Goal: Information Seeking & Learning: Learn about a topic

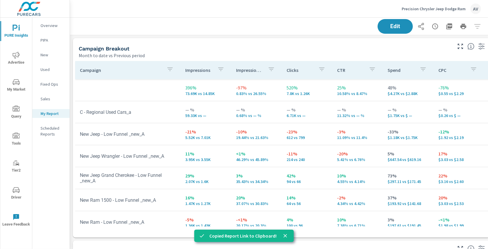
scroll to position [611, 435]
click at [259, 119] on td "— % 0.68% vs — %" at bounding box center [256, 112] width 50 height 21
click at [263, 40] on div "Campaign Breakout Month to date vs Previous period" at bounding box center [263, 48] width 380 height 21
click at [286, 235] on icon "close" at bounding box center [285, 236] width 6 height 6
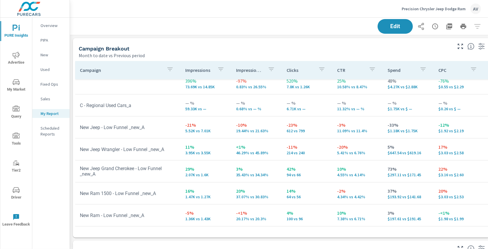
scroll to position [11, 0]
click at [17, 60] on span "Advertise" at bounding box center [16, 59] width 28 height 14
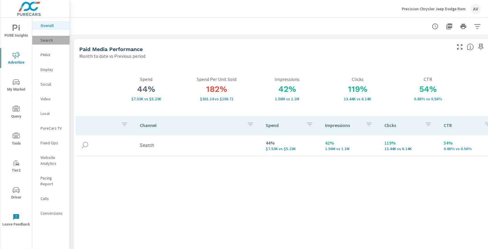
click at [45, 40] on p "Search" at bounding box center [53, 40] width 24 height 6
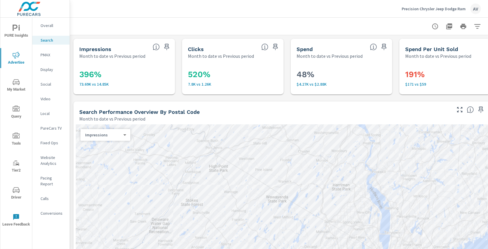
click at [250, 102] on div "Search Performance Overview By Postal Code Month to date vs Previous period" at bounding box center [262, 112] width 379 height 21
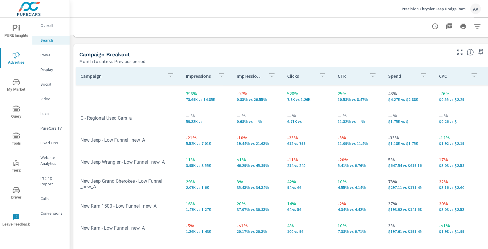
click at [215, 51] on div "Campaign Breakout" at bounding box center [264, 54] width 371 height 7
click at [392, 58] on div "Month to date vs Previous period" at bounding box center [264, 61] width 371 height 7
click at [152, 53] on div "Campaign Breakout" at bounding box center [264, 54] width 371 height 7
click at [21, 85] on span "My Market" at bounding box center [16, 86] width 28 height 14
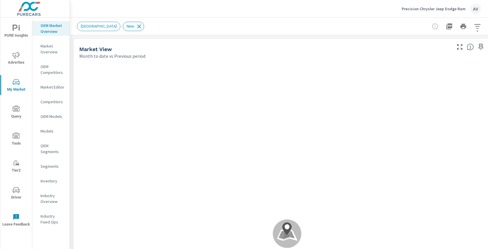
click at [136, 26] on icon at bounding box center [139, 26] width 6 height 6
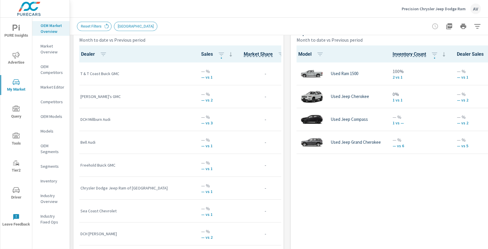
scroll to position [75, 0]
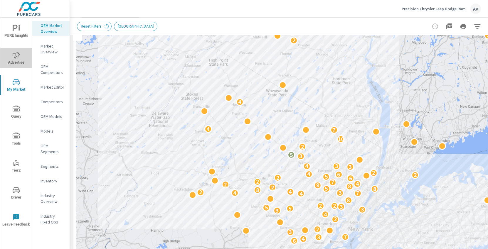
click at [16, 56] on icon "nav menu" at bounding box center [16, 55] width 7 height 7
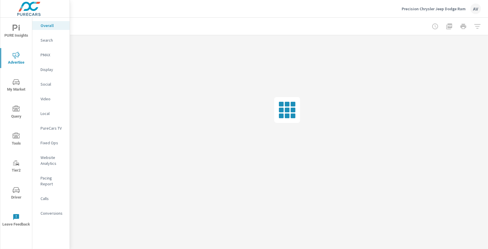
click at [19, 28] on icon "nav menu" at bounding box center [18, 28] width 1 height 4
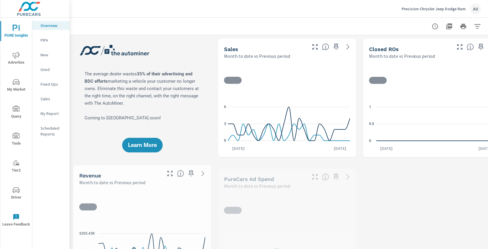
click at [45, 58] on div "New" at bounding box center [50, 54] width 37 height 9
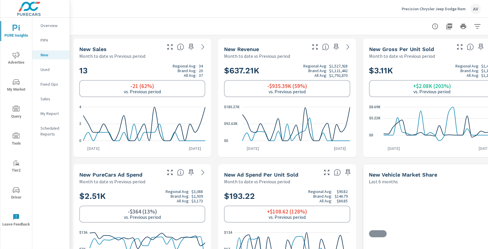
scroll to position [0, 0]
click at [208, 27] on div at bounding box center [287, 26] width 420 height 17
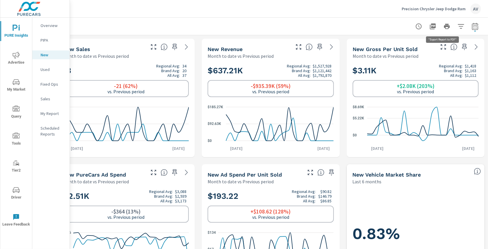
scroll to position [0, 21]
click at [474, 25] on button "button" at bounding box center [475, 27] width 12 height 12
select select "Month to date"
select select "Previous period"
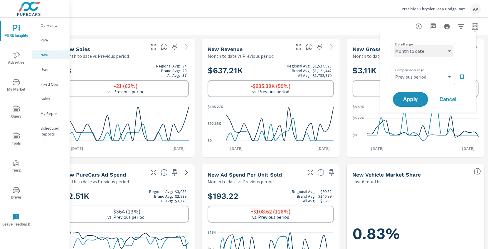
click at [417, 54] on select "Custom Yesterday Last week Last 7 days Last 14 days Last 30 days Last 45 days L…" at bounding box center [423, 51] width 59 height 12
select select "custom"
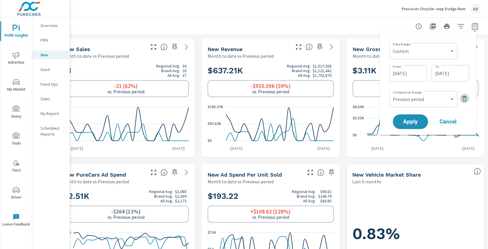
click at [465, 98] on icon "button" at bounding box center [464, 98] width 7 height 7
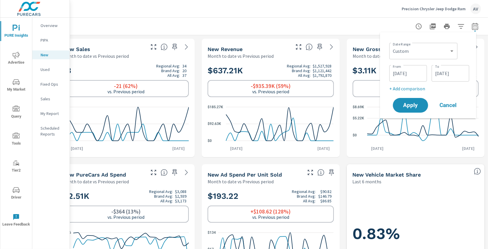
click at [415, 72] on input "08/01/2025" at bounding box center [408, 74] width 33 height 12
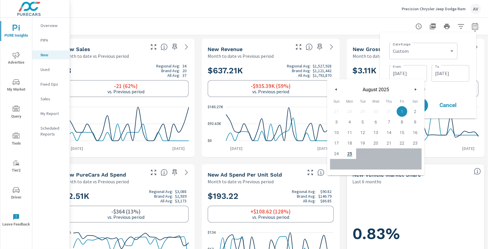
click at [333, 88] on button "button" at bounding box center [336, 89] width 7 height 7
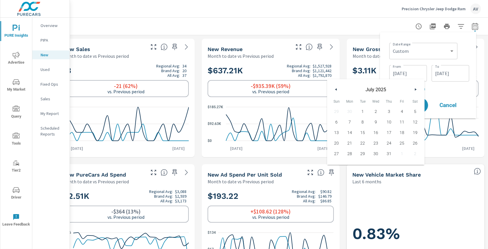
click at [333, 88] on button "button" at bounding box center [336, 89] width 7 height 7
click at [334, 90] on icon "button" at bounding box center [335, 89] width 3 height 2
click at [420, 88] on div "May 2025" at bounding box center [375, 88] width 97 height 18
click at [414, 90] on button "button" at bounding box center [415, 89] width 7 height 7
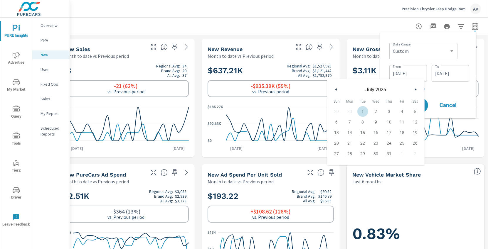
click at [366, 111] on span "1" at bounding box center [362, 112] width 13 height 8
click at [392, 155] on span "31" at bounding box center [388, 154] width 13 height 8
click at [363, 110] on span "1" at bounding box center [362, 112] width 13 height 8
type input "07/01/2025"
click at [443, 73] on input "08/25/2025" at bounding box center [450, 74] width 33 height 12
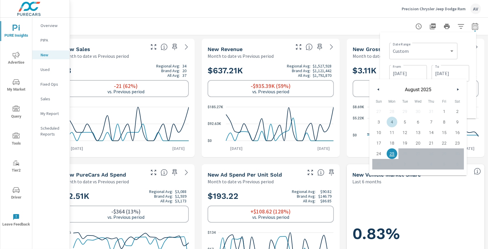
click at [379, 89] on button "button" at bounding box center [378, 89] width 7 height 7
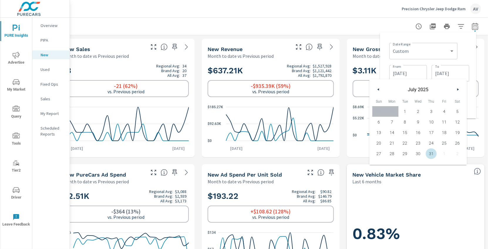
click at [431, 154] on span "31" at bounding box center [430, 154] width 13 height 8
type input "07/31/2025"
click at [464, 53] on div "Date Range Custom Yesterday Last week Last 7 days Last 14 days Last 30 days Las…" at bounding box center [429, 51] width 80 height 20
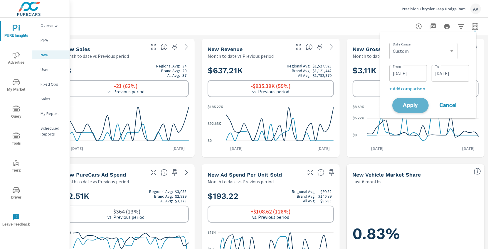
click at [407, 103] on span "Apply" at bounding box center [410, 106] width 24 height 6
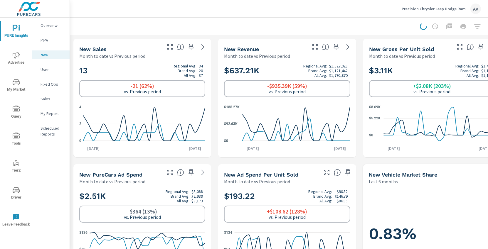
scroll to position [0, 0]
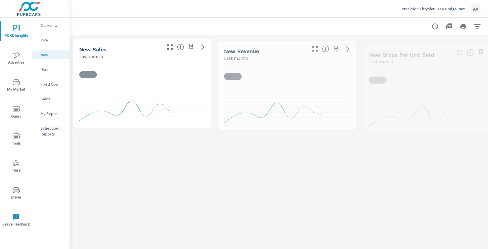
scroll to position [0, 0]
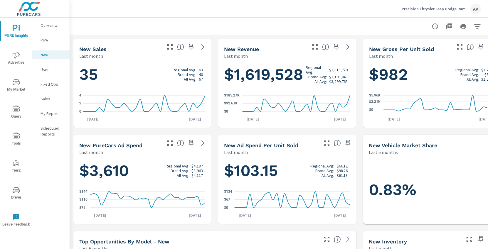
click at [213, 16] on div "Precision Chrysler Jeep Dodge Ram AV" at bounding box center [279, 8] width 404 height 17
click at [46, 117] on div "My Report" at bounding box center [50, 113] width 37 height 9
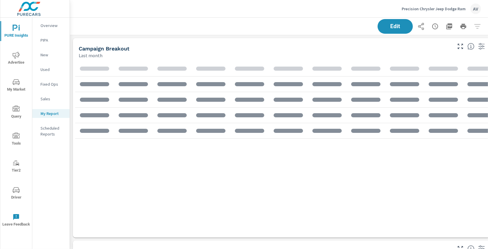
scroll to position [611, 435]
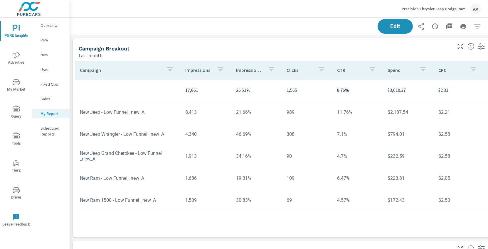
click at [287, 40] on div "Campaign Breakout Last month" at bounding box center [263, 48] width 380 height 21
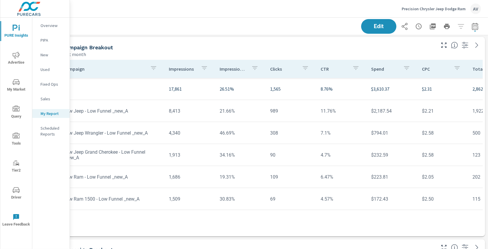
scroll to position [1, 21]
click at [471, 26] on icon "button" at bounding box center [474, 26] width 7 height 7
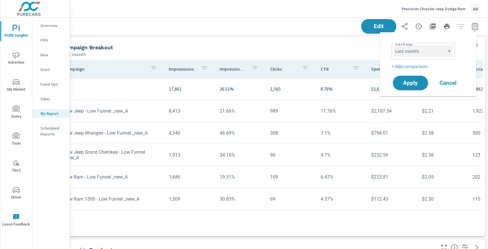
click at [415, 47] on select "Custom Yesterday Last week Last 7 days Last 14 days Last 30 days Last 45 days L…" at bounding box center [423, 51] width 59 height 12
select select "Month to date"
click at [408, 66] on p "+ Add comparison" at bounding box center [429, 66] width 75 height 7
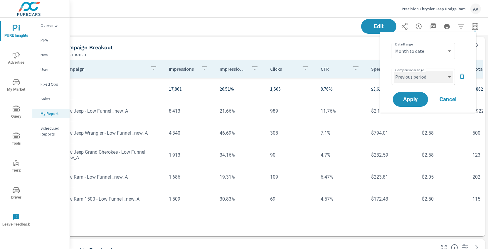
click at [414, 78] on select "Custom Previous period Previous month Previous year" at bounding box center [423, 77] width 59 height 12
select select "Previous month"
click at [415, 99] on span "Apply" at bounding box center [410, 100] width 24 height 6
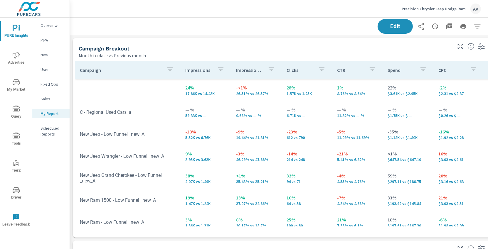
click at [360, 57] on div "Month to date vs Previous month" at bounding box center [265, 55] width 372 height 7
click at [320, 47] on div "Campaign Breakout" at bounding box center [265, 48] width 372 height 7
click at [307, 49] on div "Campaign Breakout" at bounding box center [265, 48] width 372 height 7
click at [451, 25] on icon "button" at bounding box center [449, 26] width 6 height 6
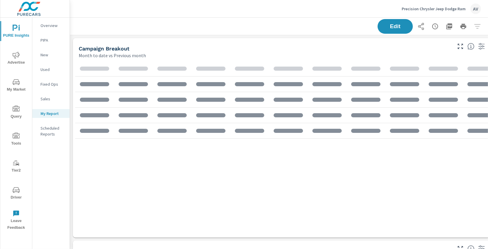
scroll to position [621, 445]
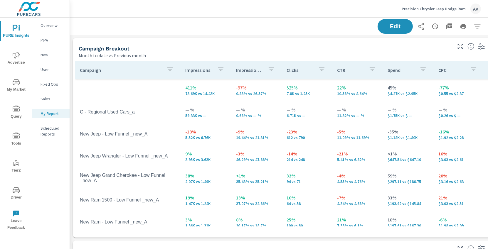
click at [265, 50] on div "Campaign Breakout" at bounding box center [265, 48] width 372 height 7
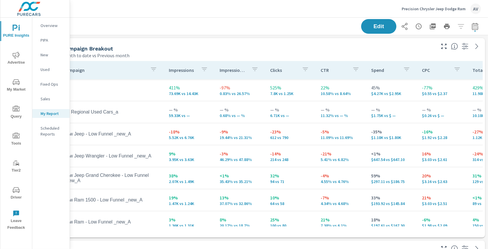
scroll to position [0, 21]
click at [471, 27] on icon "button" at bounding box center [474, 26] width 7 height 7
select select "Month to date"
select select "Previous month"
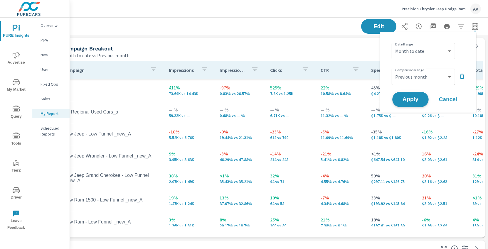
click at [417, 98] on span "Apply" at bounding box center [410, 100] width 24 height 6
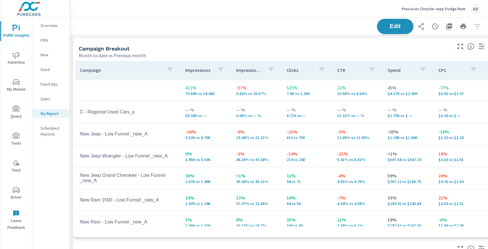
scroll to position [621, 445]
click at [330, 42] on div "Campaign Breakout Month to date vs Previous month" at bounding box center [263, 48] width 380 height 21
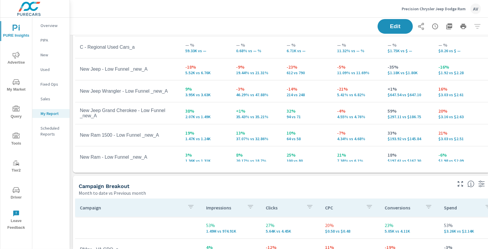
scroll to position [0, 0]
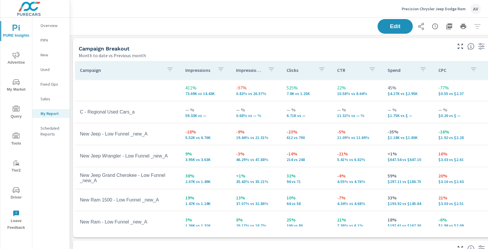
click at [177, 44] on div "Campaign Breakout Month to date vs Previous month" at bounding box center [263, 48] width 380 height 21
click at [447, 27] on icon "button" at bounding box center [449, 26] width 7 height 7
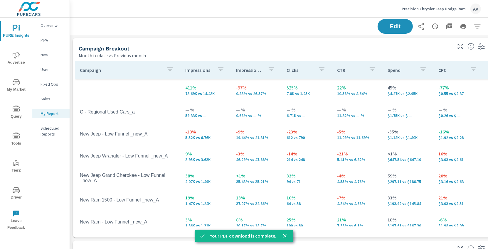
click at [223, 53] on div "Month to date vs Previous month" at bounding box center [265, 55] width 372 height 7
click at [282, 235] on icon "close" at bounding box center [285, 236] width 6 height 6
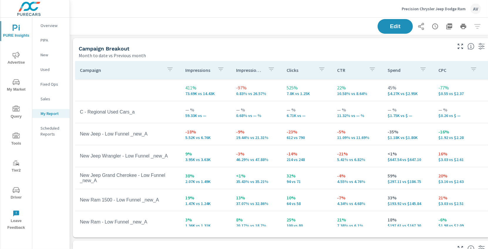
click at [256, 51] on div "Campaign Breakout" at bounding box center [265, 48] width 372 height 7
click at [304, 42] on div "Campaign Breakout Month to date vs Previous month" at bounding box center [263, 48] width 380 height 21
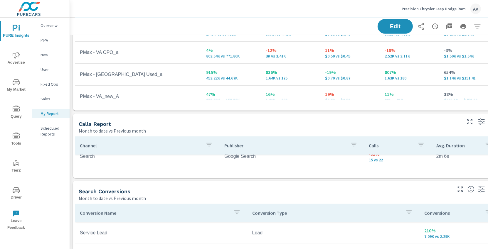
scroll to position [9, 0]
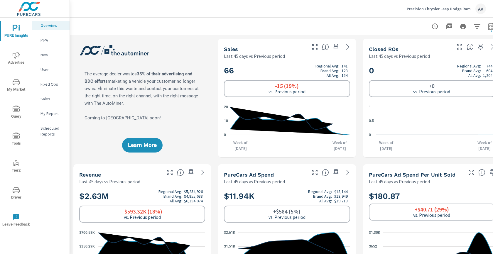
scroll to position [0, 0]
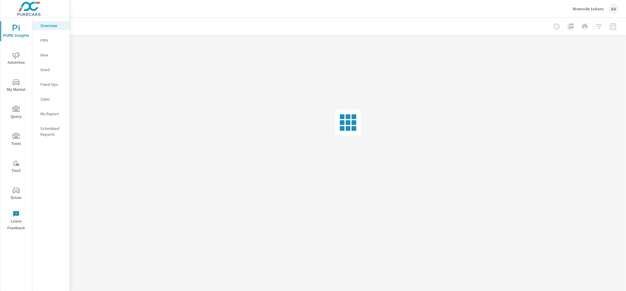
click at [19, 55] on icon "nav menu" at bounding box center [16, 55] width 7 height 7
click at [38, 41] on div "Search" at bounding box center [50, 40] width 37 height 9
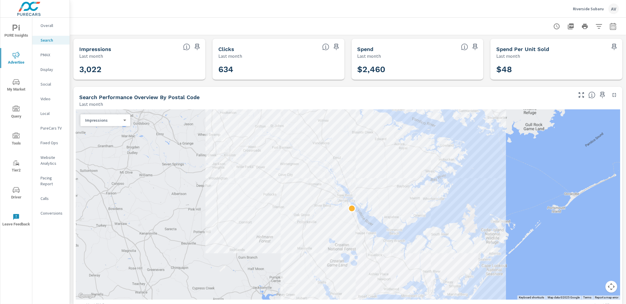
click at [74, 98] on div "Search Performance Overview By Postal Code Last month" at bounding box center [323, 97] width 501 height 21
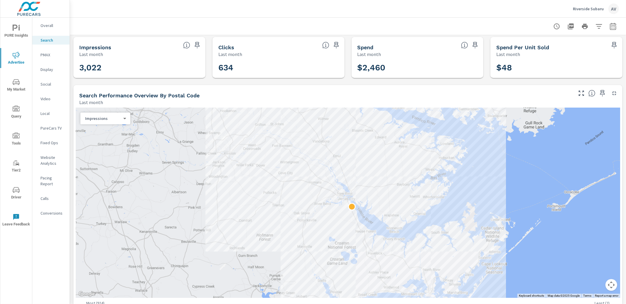
scroll to position [120, 0]
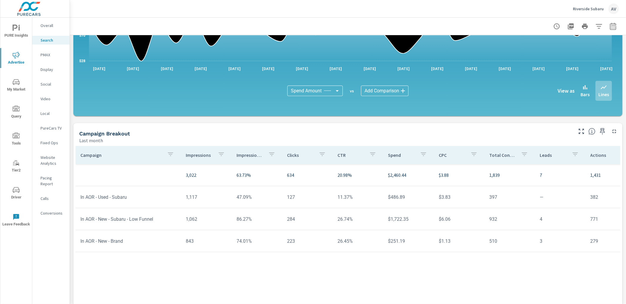
scroll to position [348, 0]
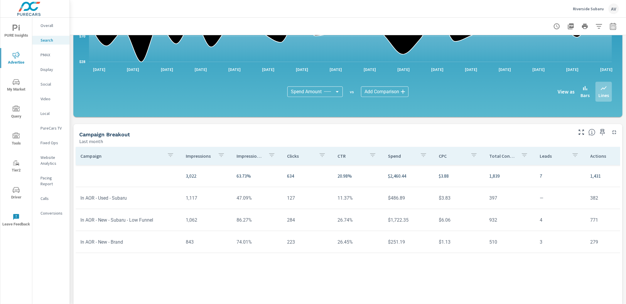
click at [203, 136] on div "Campaign Breakout" at bounding box center [325, 134] width 493 height 7
drag, startPoint x: 136, startPoint y: 197, endPoint x: 79, endPoint y: 197, distance: 56.4
click at [79, 197] on td "In AOR - Used - Subaru" at bounding box center [128, 198] width 105 height 15
copy td "In AOR - Used - Subaru"
click at [15, 86] on span "My Market" at bounding box center [16, 86] width 28 height 14
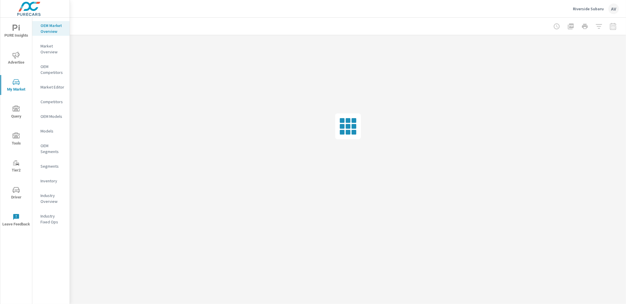
click at [20, 26] on span "PURE Insights" at bounding box center [16, 32] width 28 height 14
click at [14, 191] on icon "nav menu" at bounding box center [16, 190] width 7 height 7
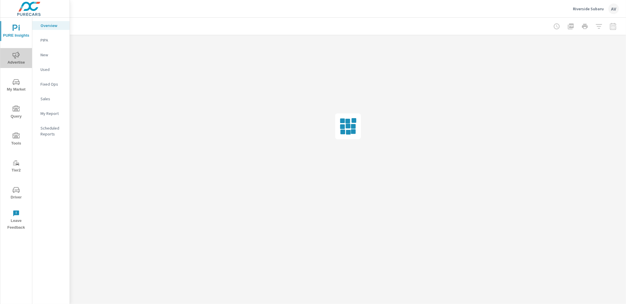
click at [11, 53] on span "Advertise" at bounding box center [16, 59] width 28 height 14
click at [56, 38] on p "Search" at bounding box center [53, 40] width 24 height 6
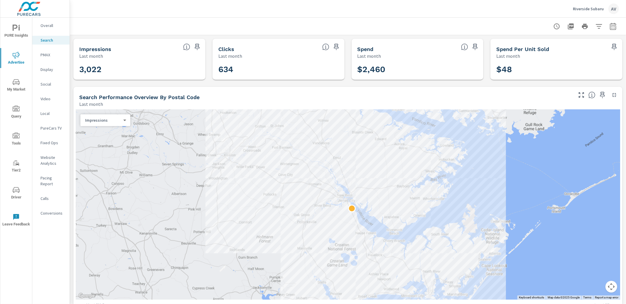
click at [77, 94] on div "Search Performance Overview By Postal Code Last month" at bounding box center [323, 97] width 501 height 21
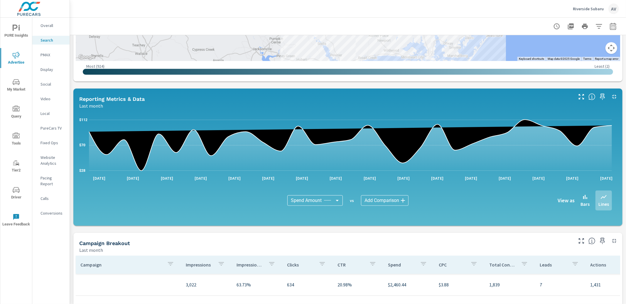
scroll to position [356, 0]
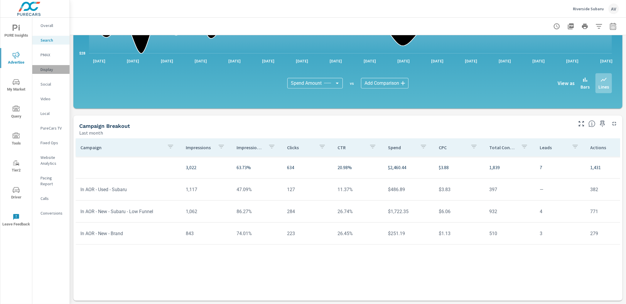
click at [48, 68] on p "Display" at bounding box center [53, 70] width 24 height 6
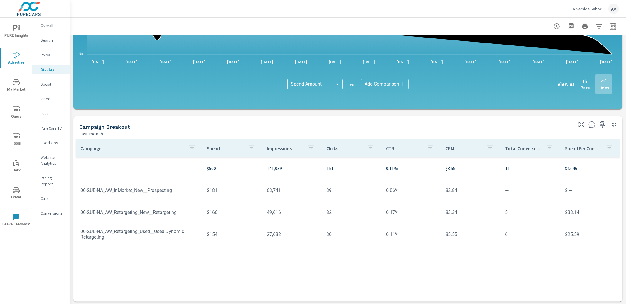
scroll to position [116, 0]
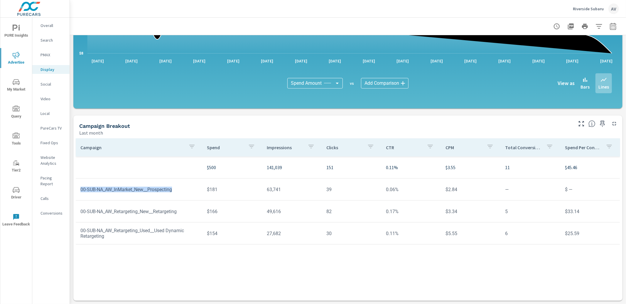
drag, startPoint x: 185, startPoint y: 190, endPoint x: 92, endPoint y: 191, distance: 93.4
click at [83, 186] on td "00-SUB-NA_AW_InMarket_New__Prospecting" at bounding box center [139, 189] width 127 height 15
copy td "00-SUB-NA_AW_InMarket_New__Prospecting"
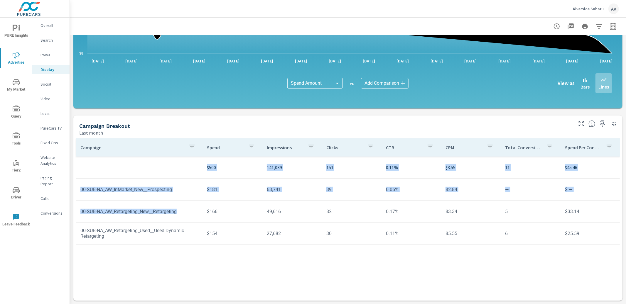
drag, startPoint x: 186, startPoint y: 212, endPoint x: 73, endPoint y: 210, distance: 113.6
click at [73, 210] on div "Impressions Last month 141,039 Clicks Last month 151 Spend Last month $500 Spen…" at bounding box center [348, 112] width 556 height 385
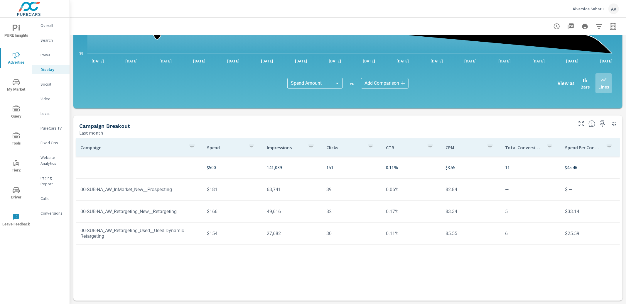
click at [119, 216] on td "00-SUB-NA_AW_Retargeting_New__Retargeting" at bounding box center [139, 211] width 127 height 15
drag, startPoint x: 188, startPoint y: 211, endPoint x: 78, endPoint y: 210, distance: 109.8
click at [78, 210] on td "00-SUB-NA_AW_Retargeting_New__Retargeting" at bounding box center [139, 211] width 127 height 15
copy td "00-SUB-NA_AW_Retargeting_New__Retargeting"
click at [104, 232] on td "00-SUB-NA_AW_Retargeting_Used__Used Dynamic Retargeting" at bounding box center [139, 233] width 127 height 21
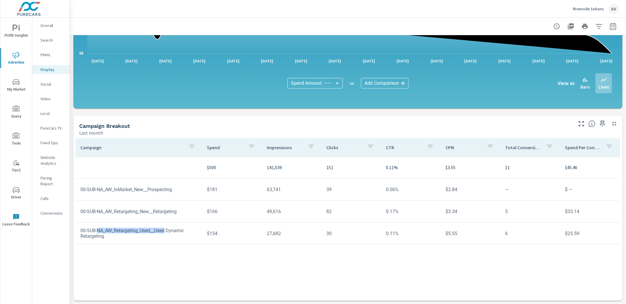
click at [104, 232] on td "00-SUB-NA_AW_Retargeting_Used__Used Dynamic Retargeting" at bounding box center [139, 233] width 127 height 21
copy td "00-SUB-NA_AW_Retargeting_Used__Used Dynamic Retargeting"
click at [53, 83] on p "Social" at bounding box center [53, 84] width 24 height 6
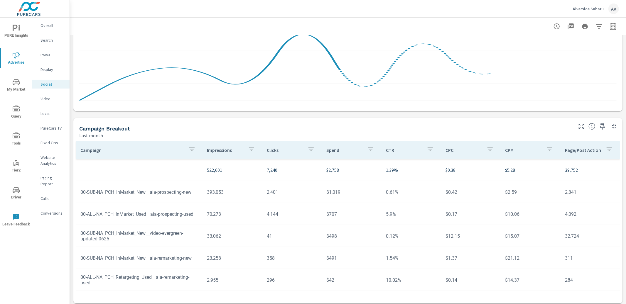
scroll to position [116, 0]
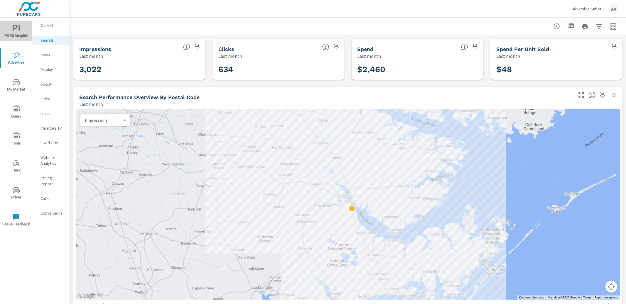
click at [20, 33] on span "PURE Insights" at bounding box center [16, 32] width 28 height 14
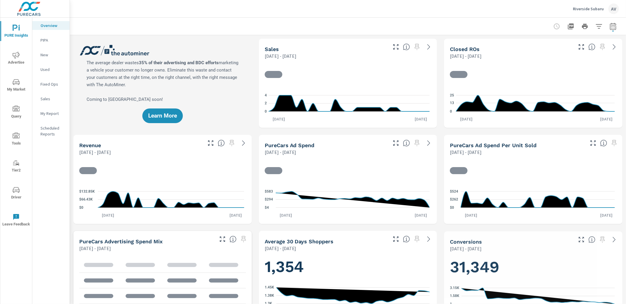
scroll to position [0, 0]
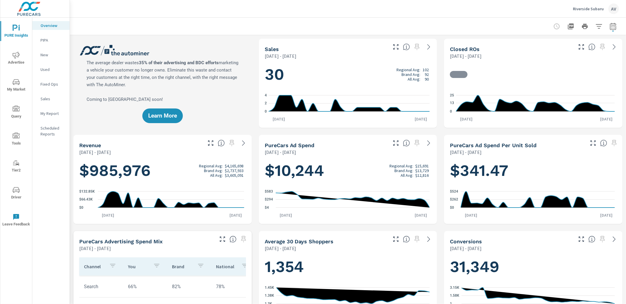
click at [17, 198] on span "Driver" at bounding box center [16, 194] width 28 height 14
